Goal: Complete application form

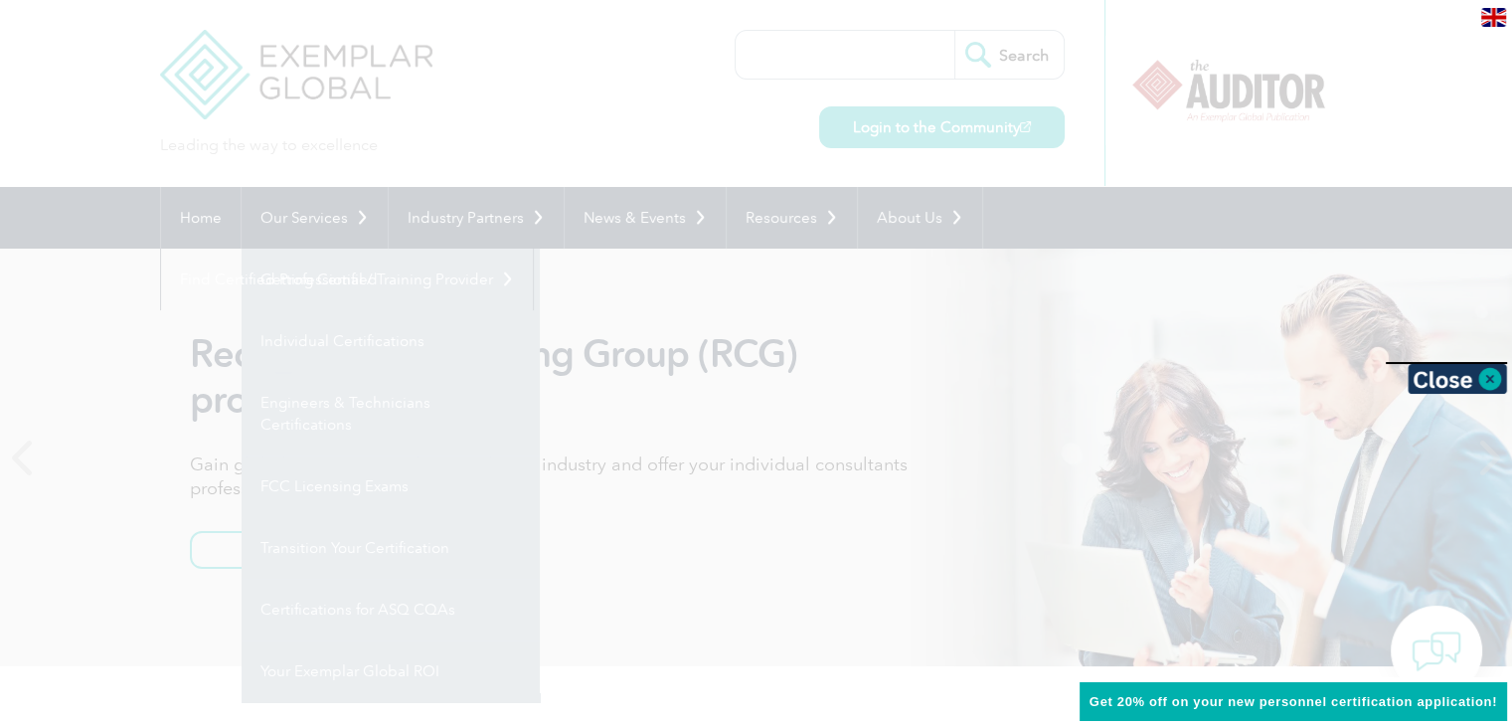
click at [566, 300] on div at bounding box center [756, 363] width 1512 height 726
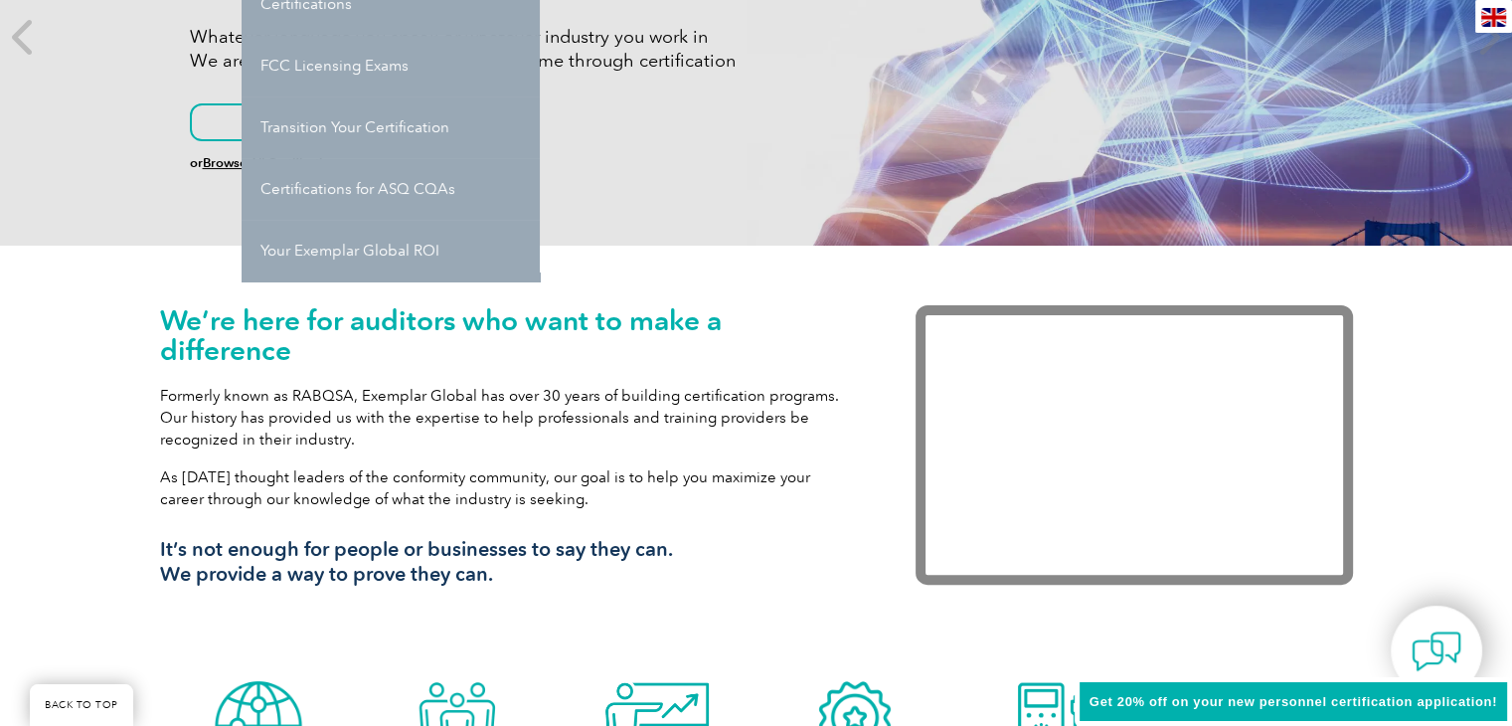
scroll to position [437, 0]
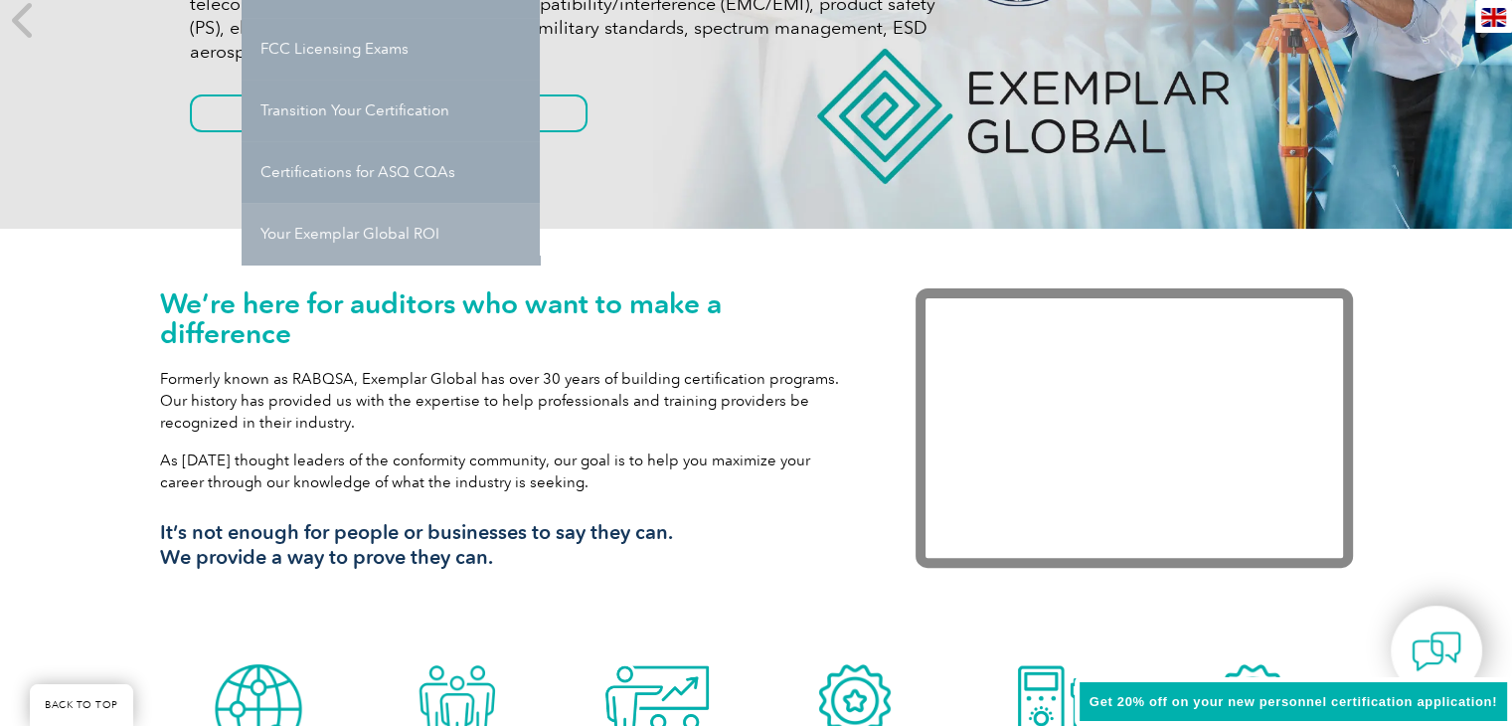
click at [394, 232] on link "Your Exemplar Global ROI" at bounding box center [391, 234] width 298 height 62
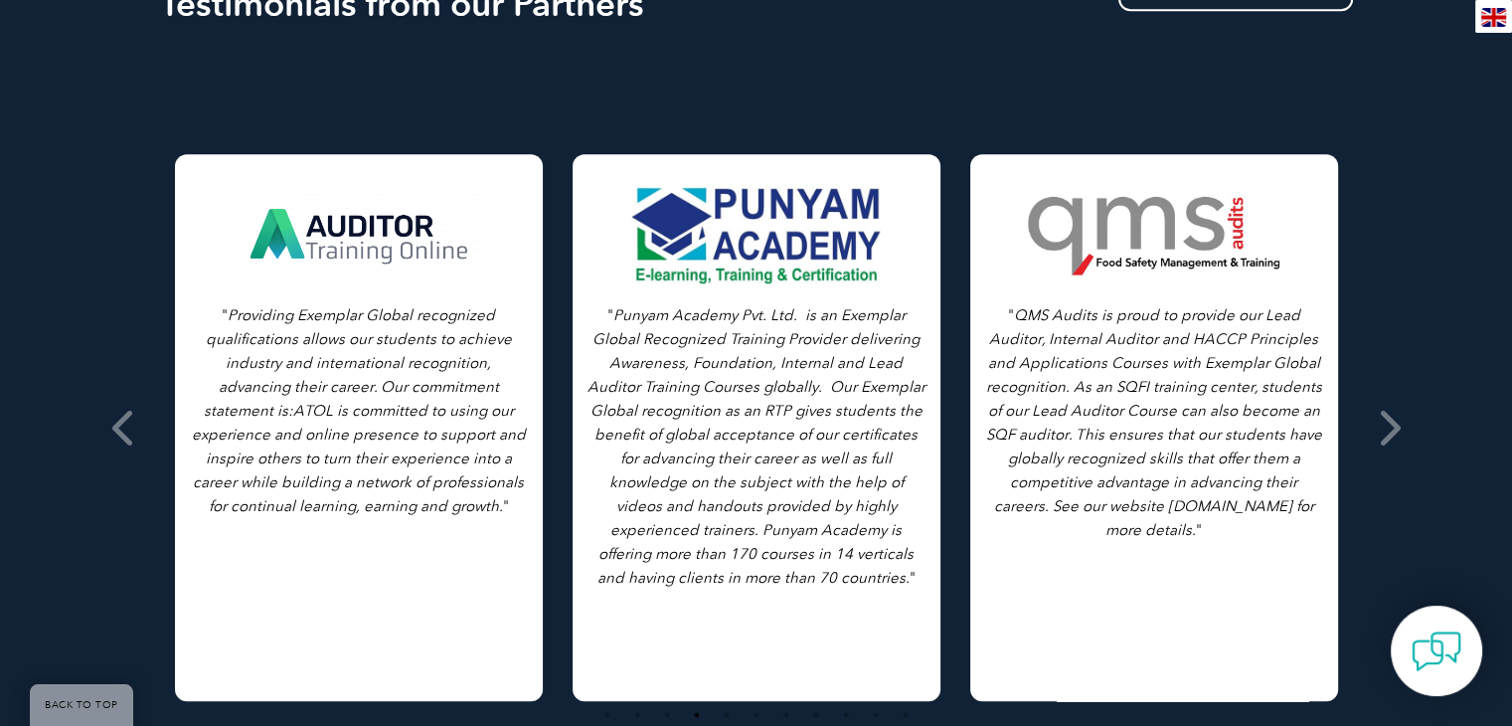
scroll to position [1855, 0]
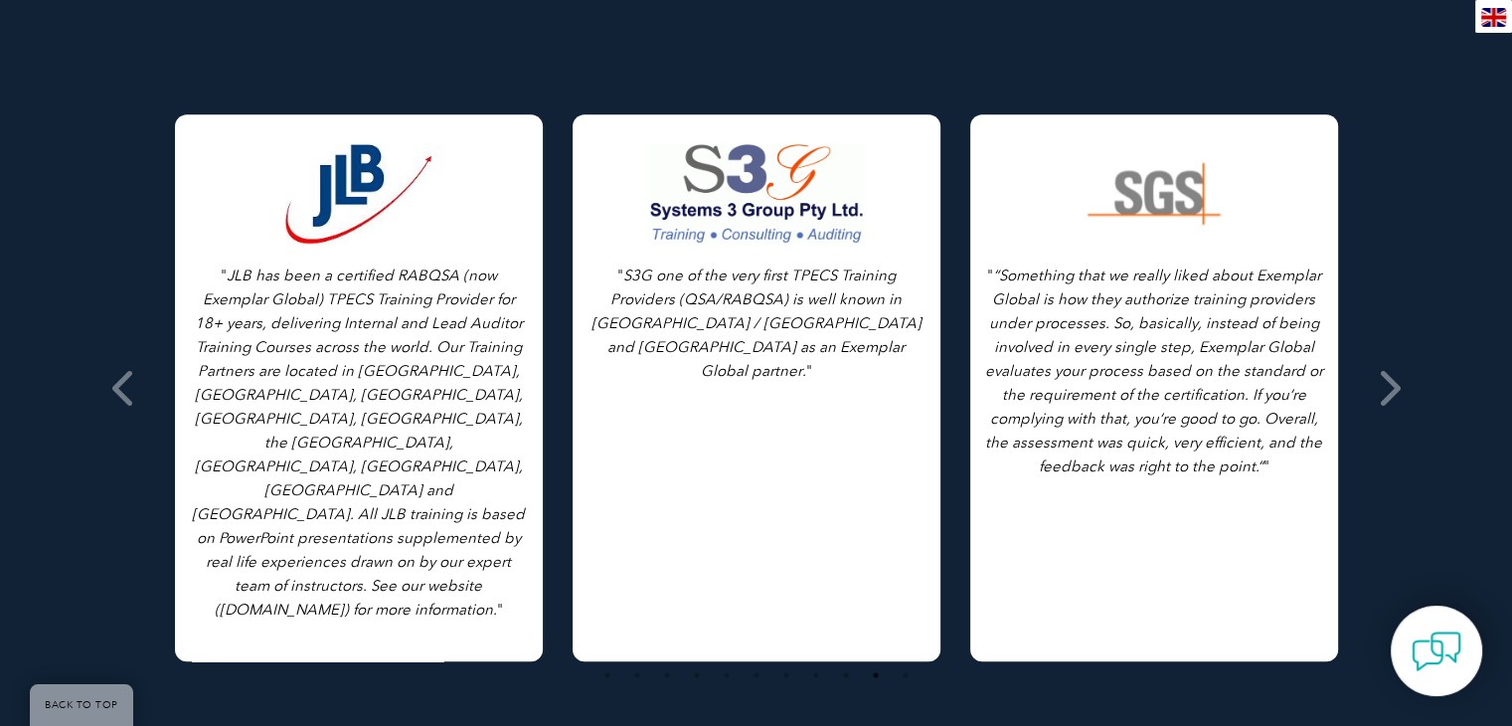
click at [1166, 339] on icon "“Something that we really liked about Exemplar Global is how they authorize tra…" at bounding box center [1154, 370] width 338 height 209
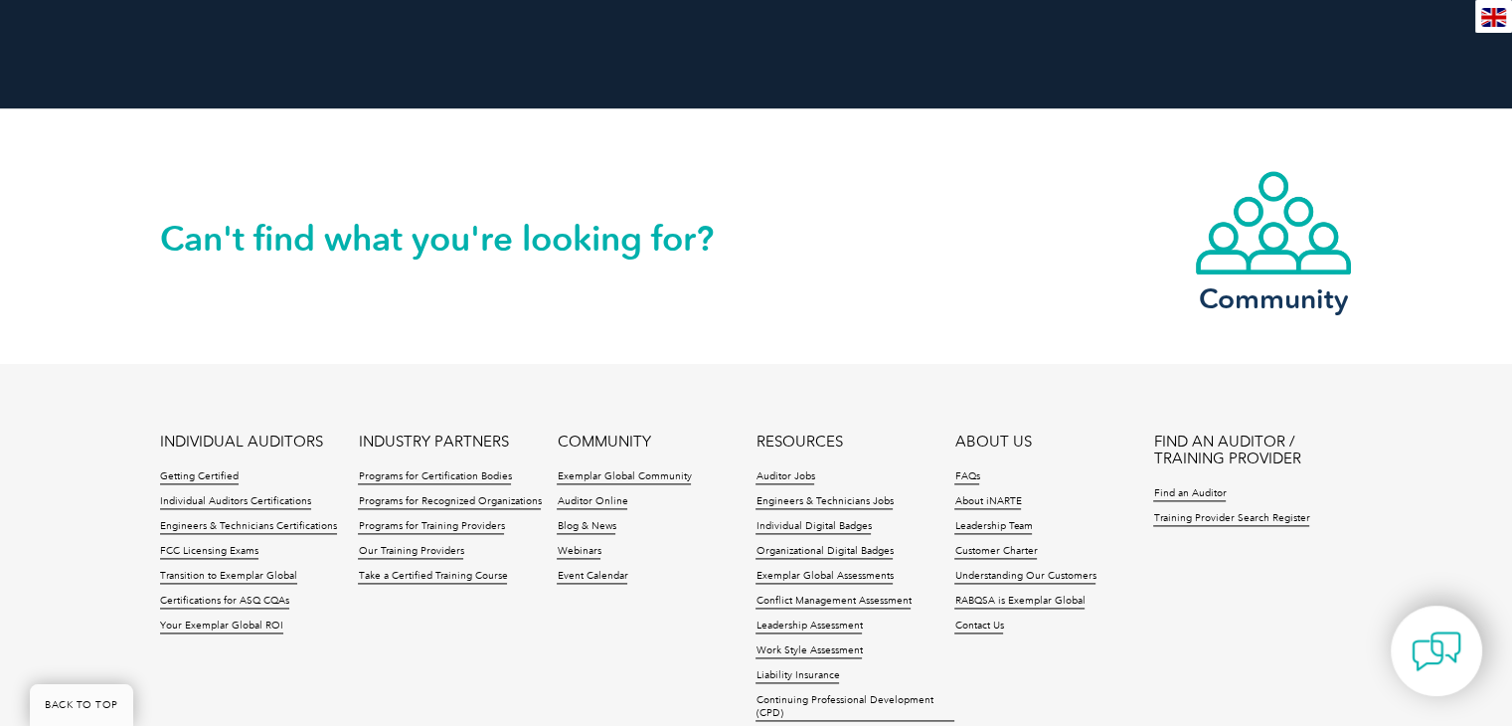
scroll to position [2597, 0]
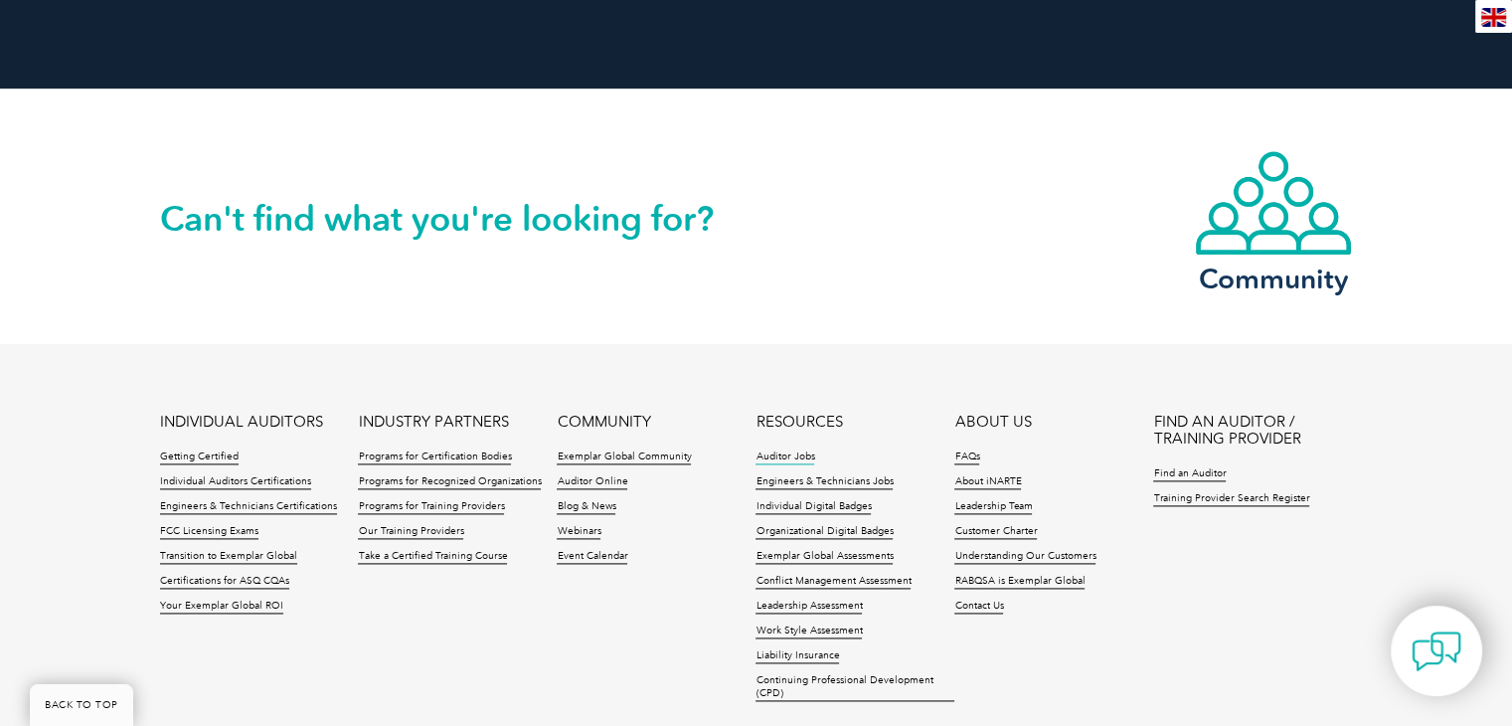
click at [797, 450] on link "Auditor Jobs" at bounding box center [785, 457] width 59 height 14
click at [982, 600] on link "Contact Us" at bounding box center [978, 607] width 49 height 14
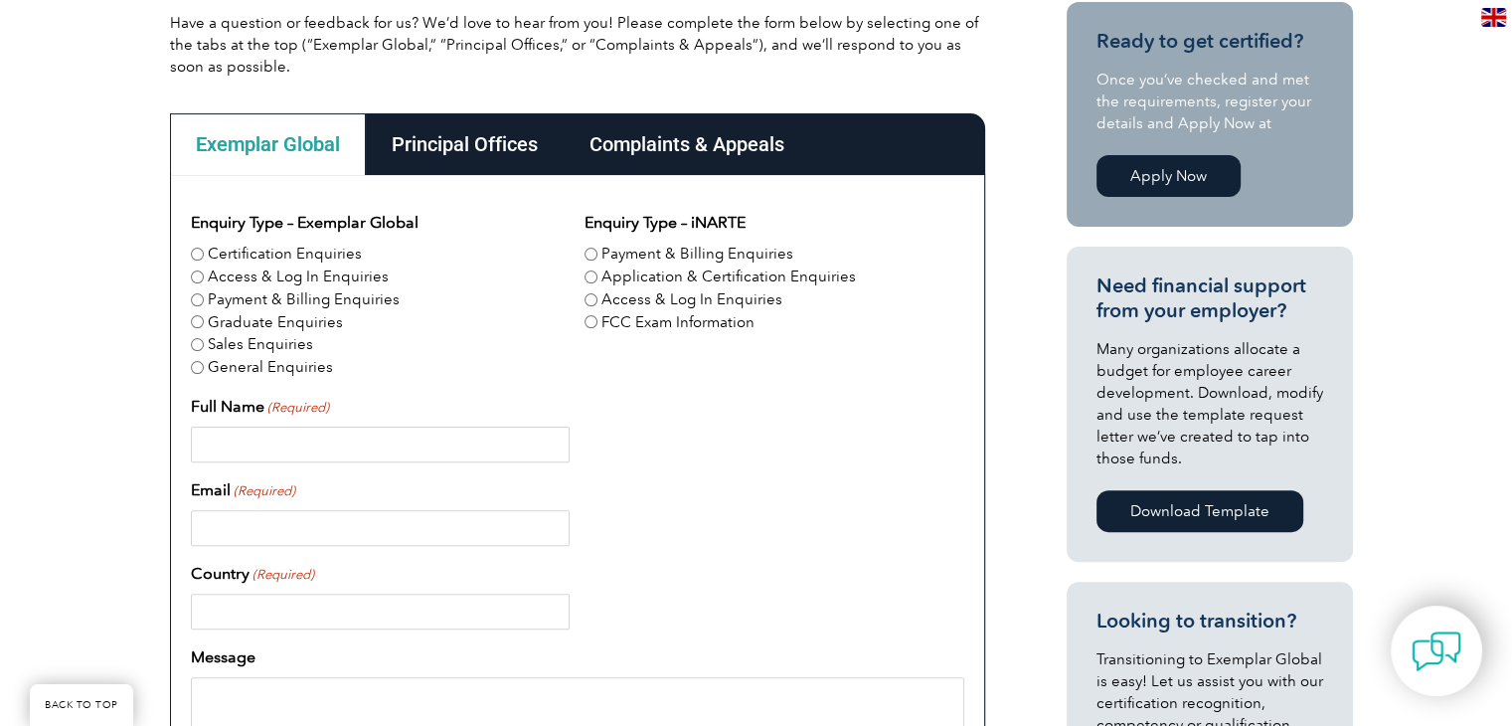
scroll to position [517, 0]
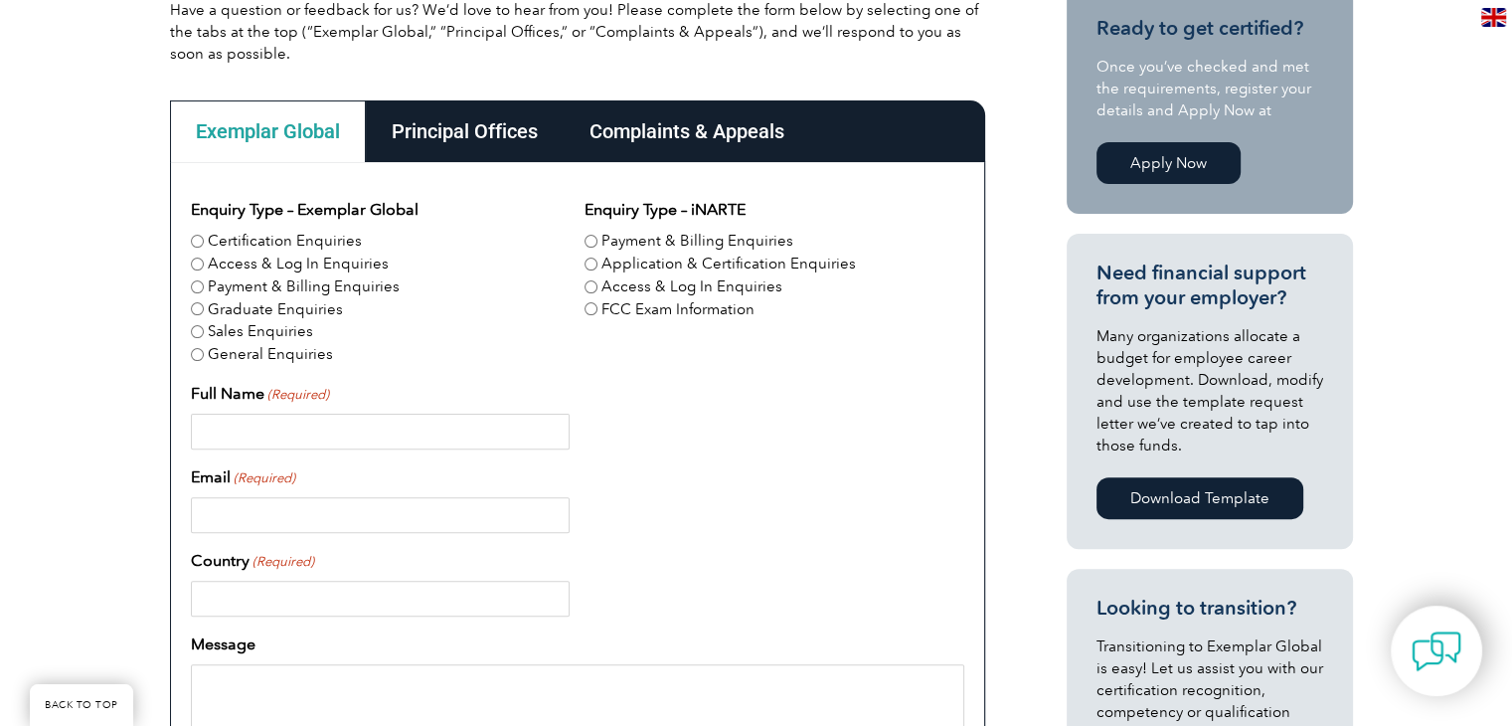
click at [195, 358] on input "General Enquiries" at bounding box center [197, 354] width 13 height 13
radio input "true"
click at [215, 415] on input "Full Name (Required)" at bounding box center [380, 432] width 379 height 36
type input "Erica Nyangoni"
type input "ebnyangoni@gmail.com"
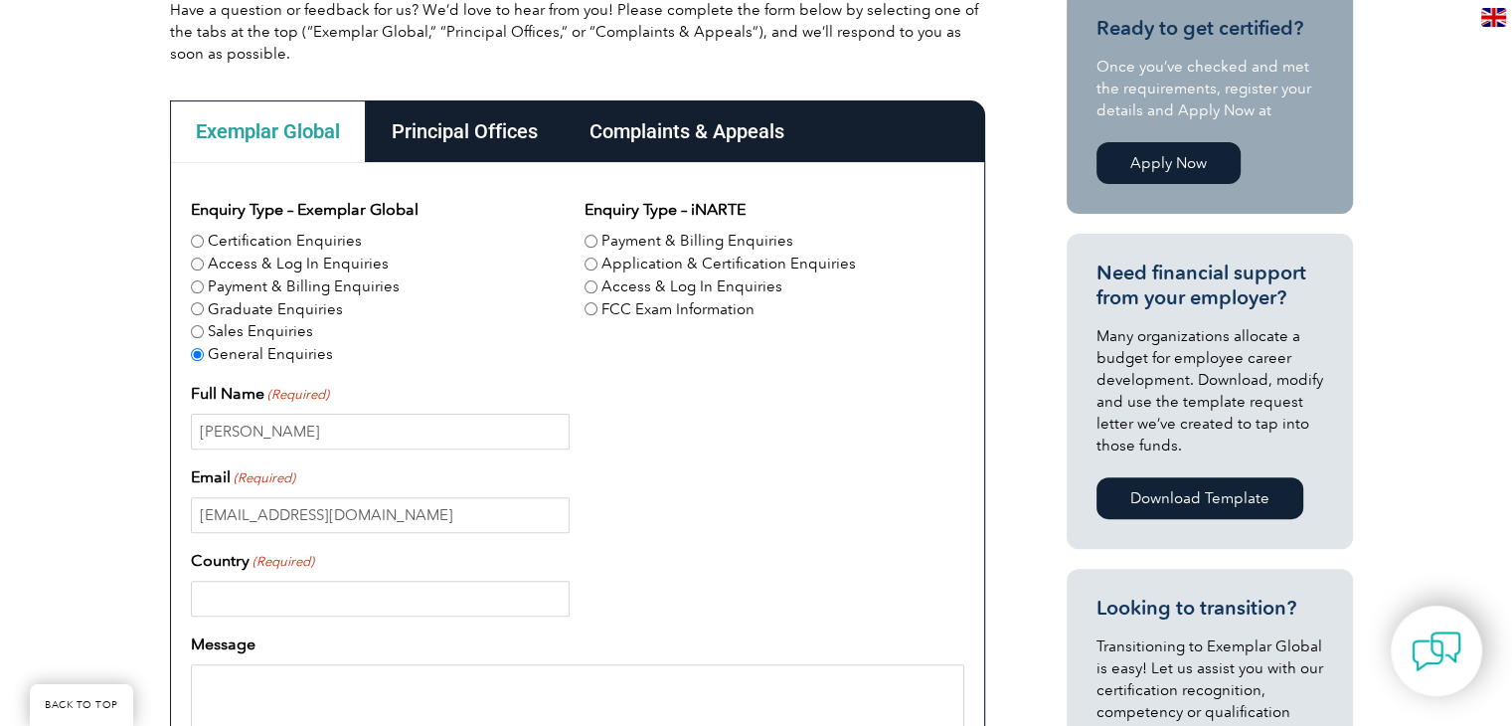
type input "Zimbabwe"
type input "0772886895"
click at [376, 522] on input "ebnyangoni@gmail.com" at bounding box center [380, 515] width 379 height 36
type input "e"
type input "erica@fia.expert"
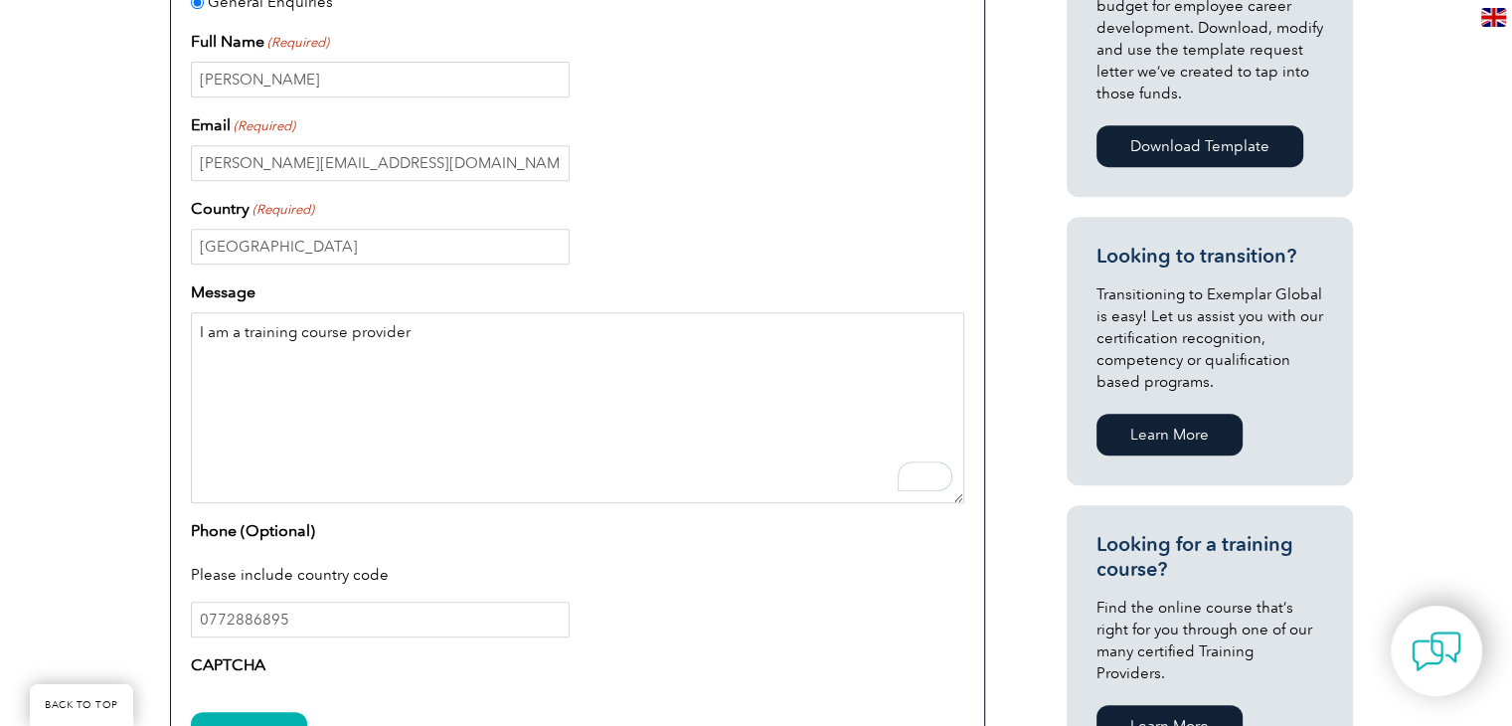
scroll to position [872, 0]
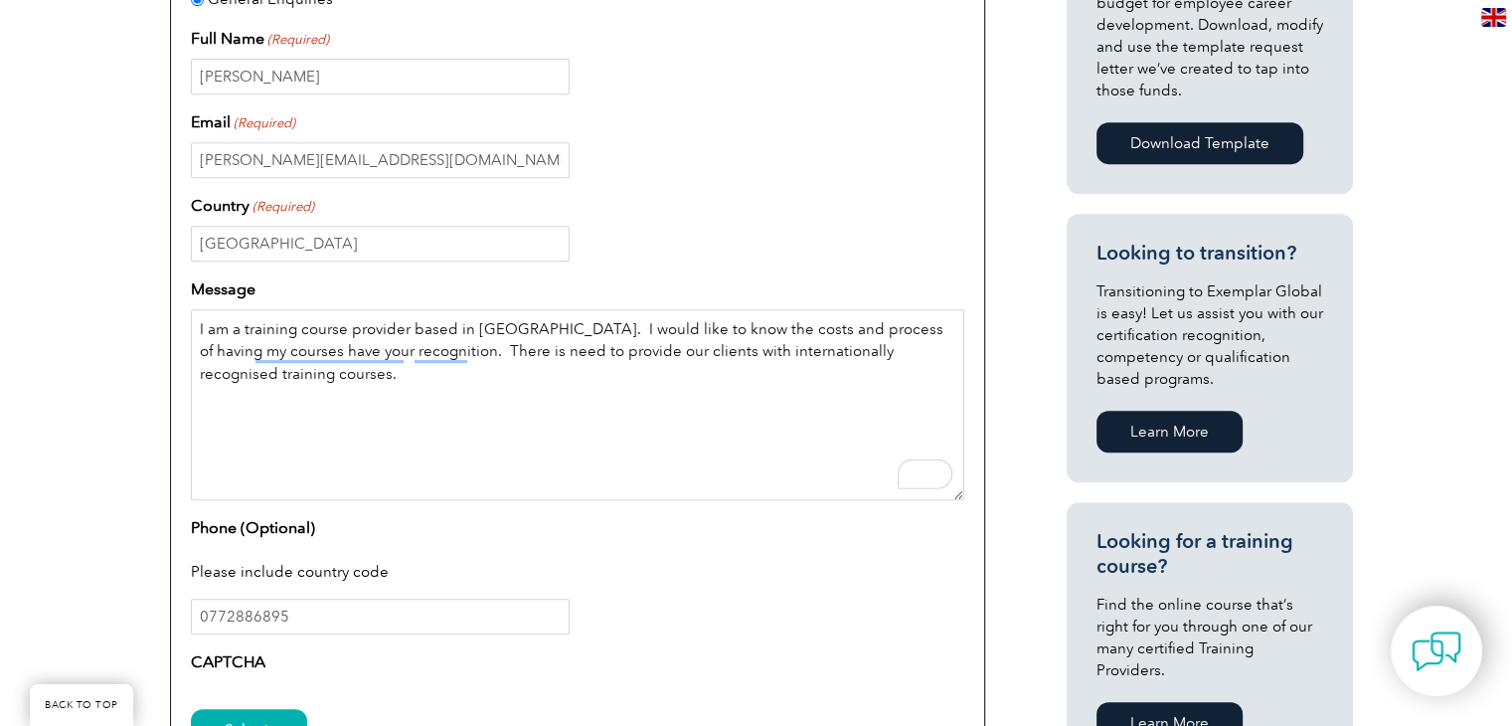
type textarea "I am a training course provider based in Zimbabwe. I would like to know the cos…"
click at [212, 616] on input "0772886895" at bounding box center [380, 617] width 379 height 36
click at [208, 616] on input "0772886895" at bounding box center [380, 617] width 379 height 36
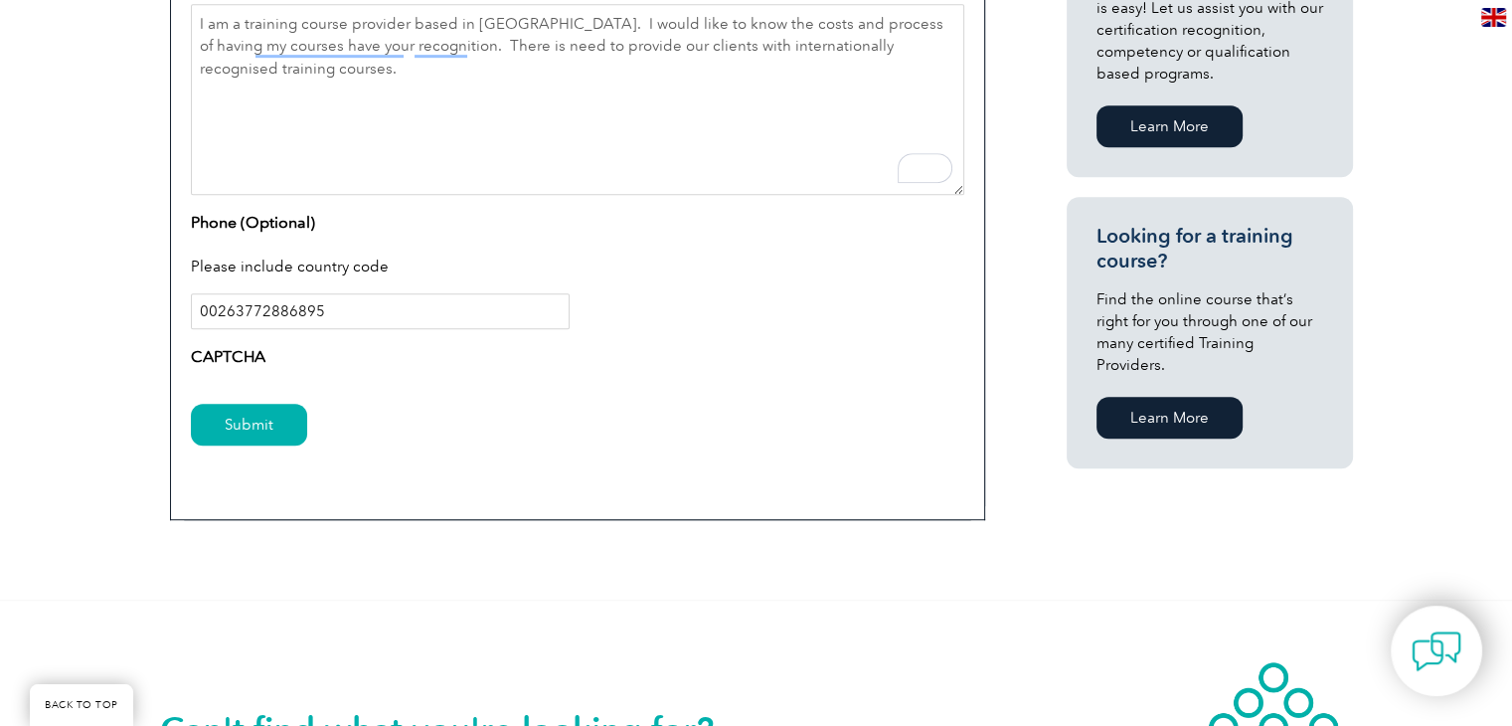
scroll to position [1270, 0]
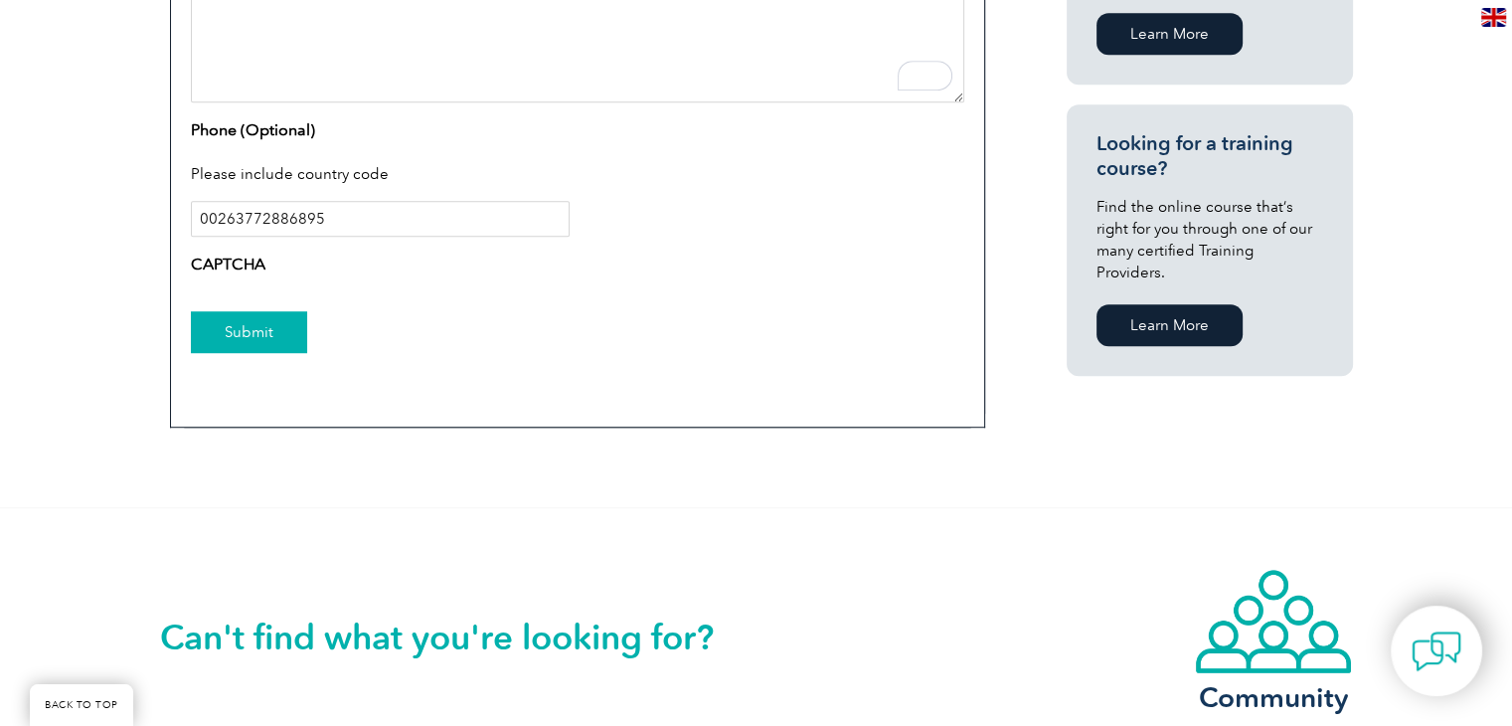
type input "00263772886895"
click at [242, 334] on input "Submit" at bounding box center [249, 332] width 116 height 42
click at [240, 331] on input "Submit" at bounding box center [249, 332] width 116 height 42
click at [243, 325] on input "Submit" at bounding box center [249, 332] width 116 height 42
click at [269, 328] on input "Submit" at bounding box center [249, 332] width 116 height 42
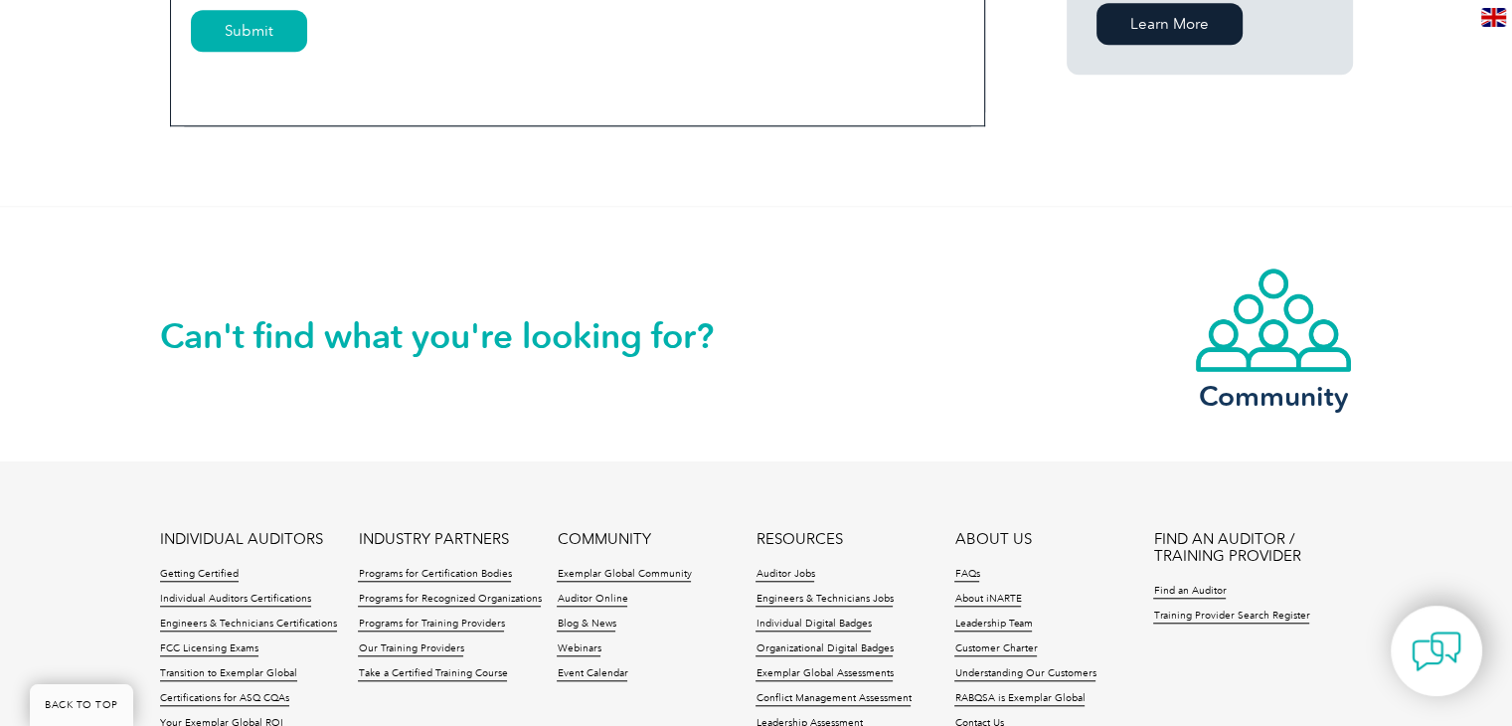
scroll to position [1578, 0]
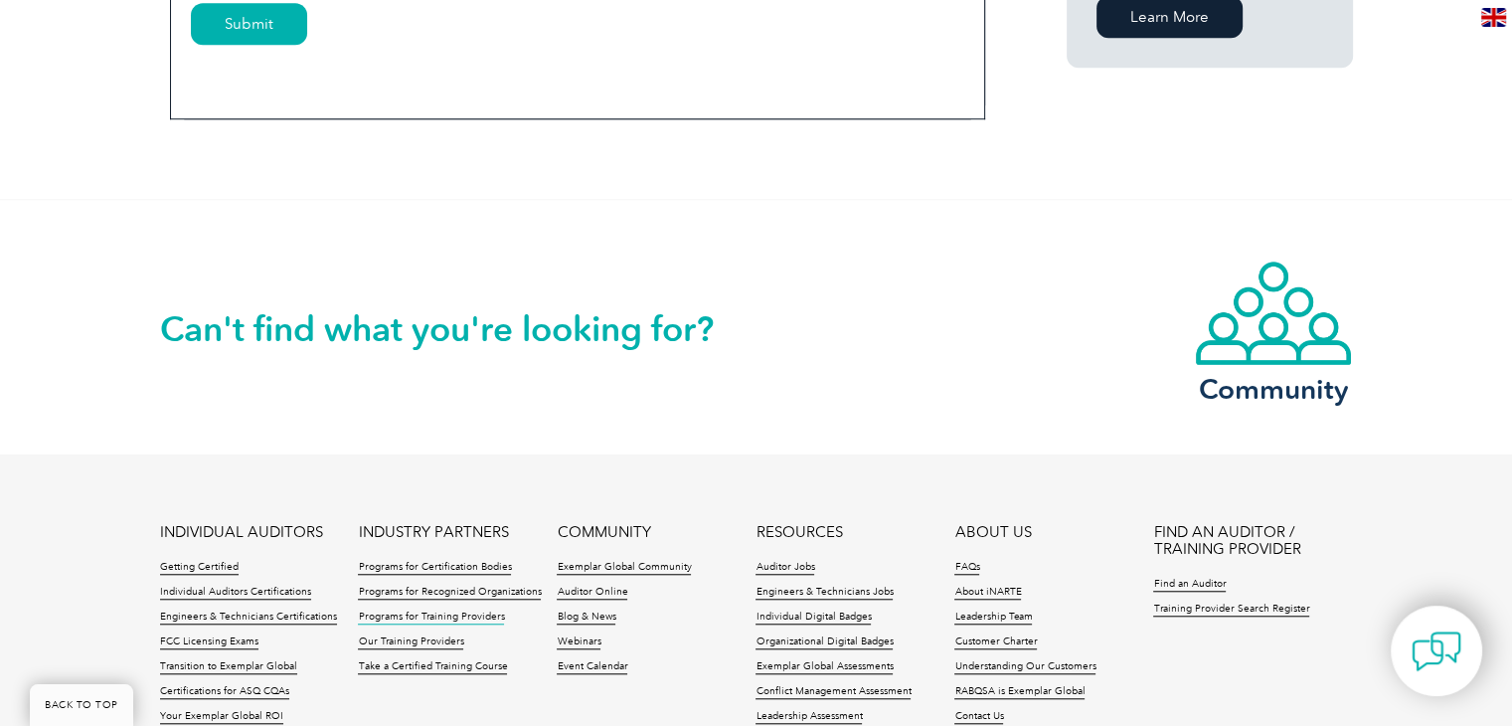
click at [476, 610] on link "Programs for Training Providers" at bounding box center [431, 617] width 146 height 14
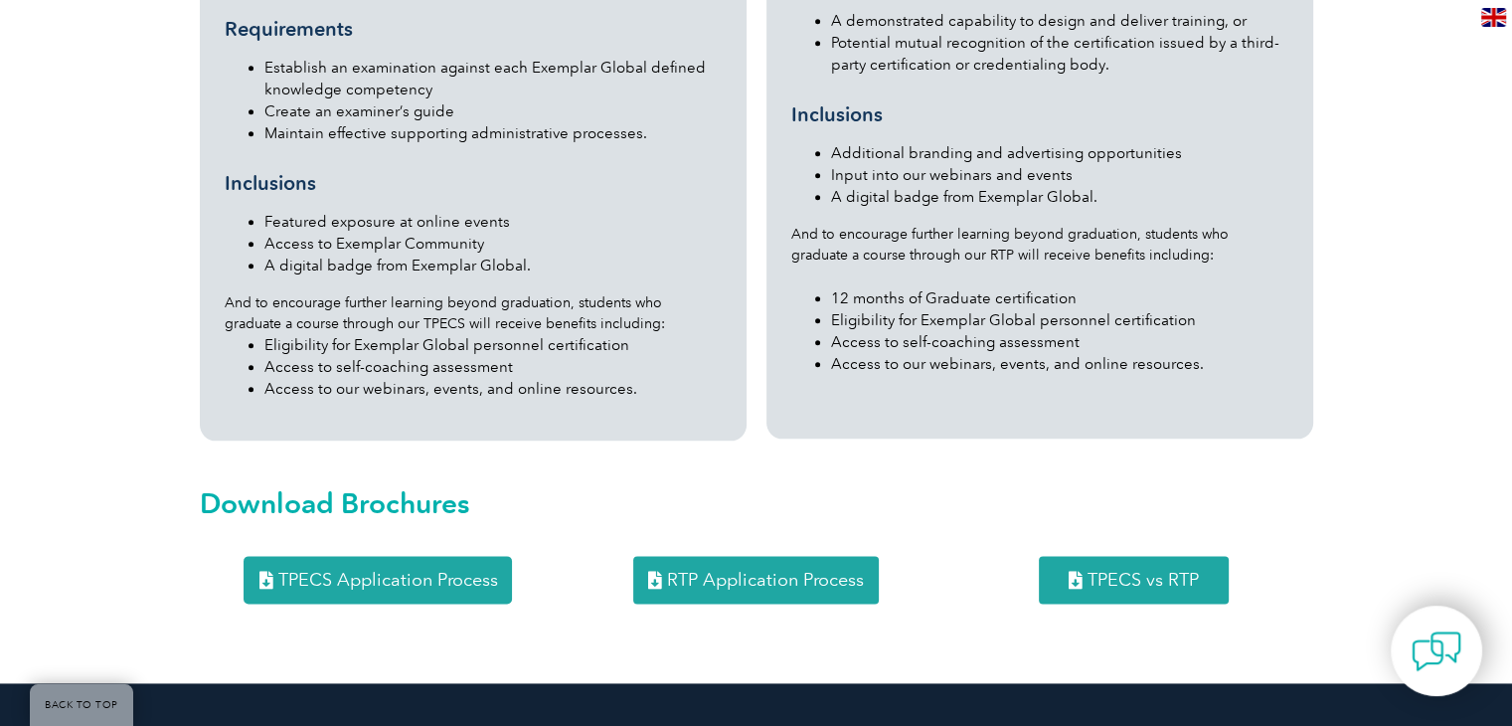
scroll to position [2386, 0]
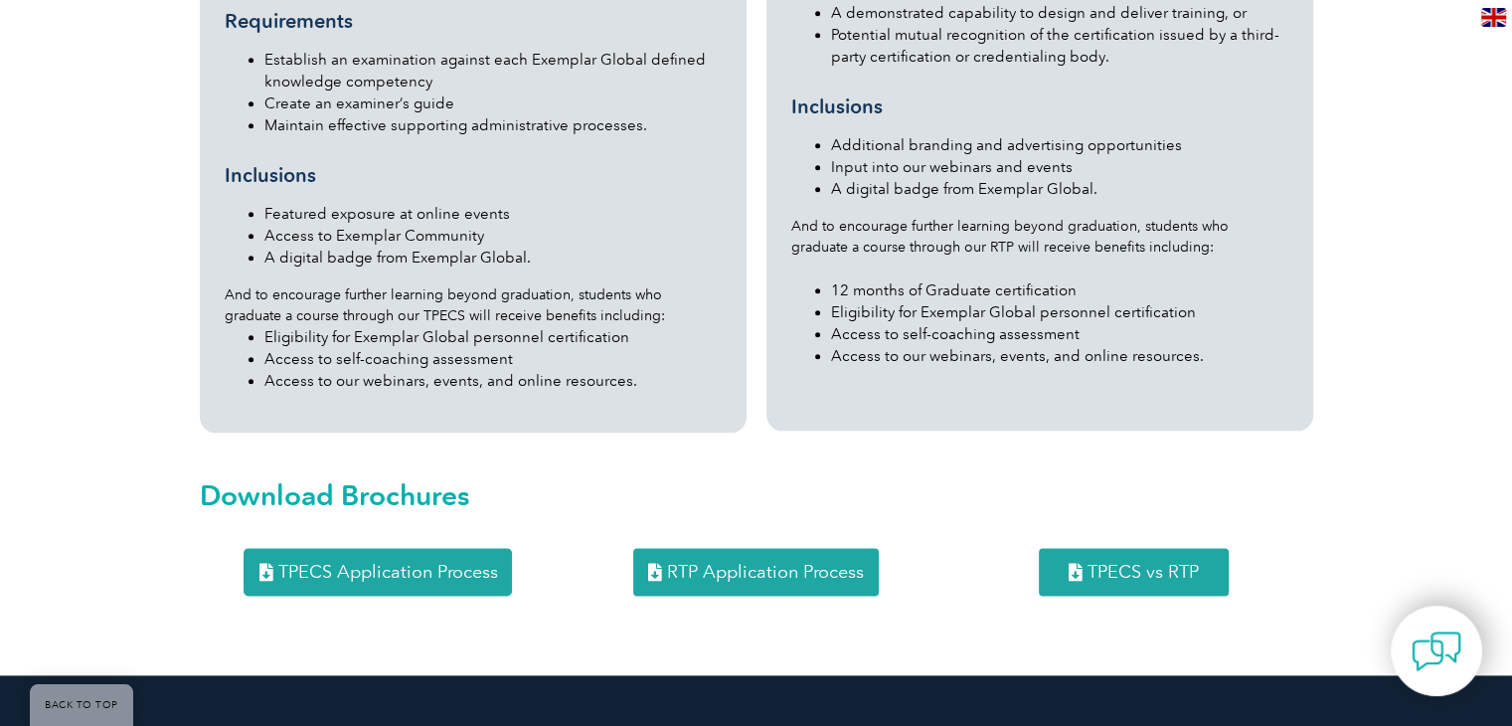
click at [402, 563] on span "TPECS Application Process" at bounding box center [387, 572] width 220 height 18
click at [739, 548] on link "RTP Application Process" at bounding box center [756, 572] width 246 height 48
click at [1130, 563] on span "TPECS vs RTP" at bounding box center [1143, 572] width 111 height 18
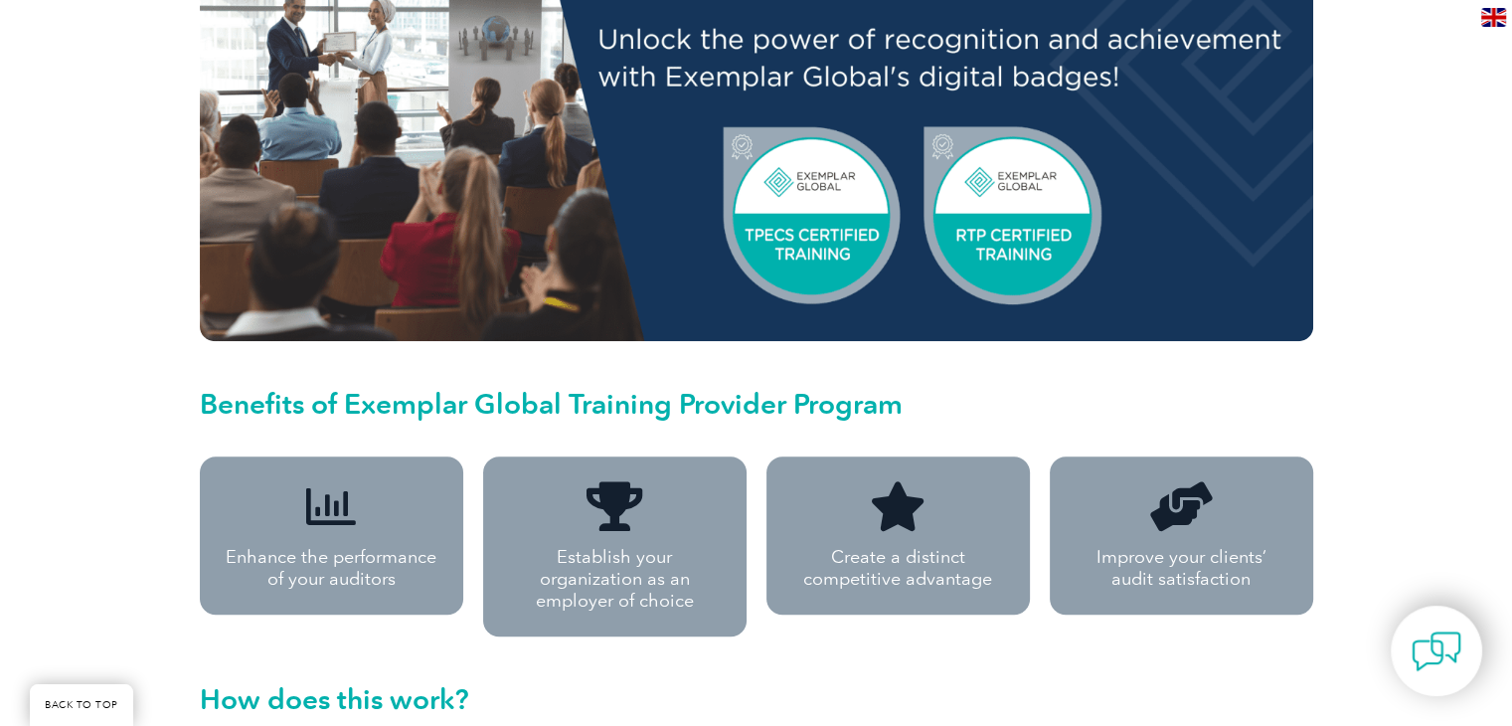
scroll to position [482, 0]
